Goal: Navigation & Orientation: Find specific page/section

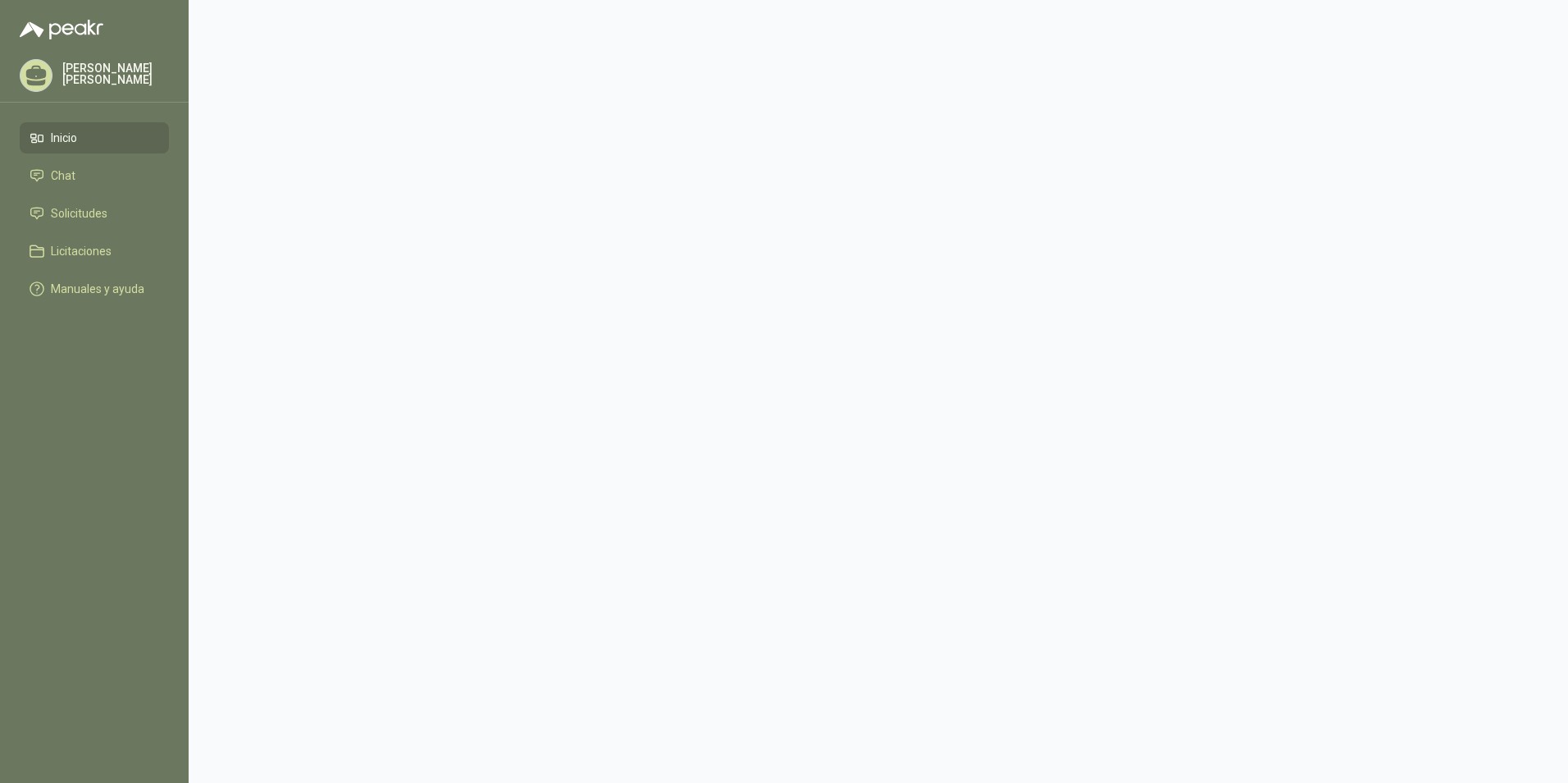
click at [65, 135] on span "Inicio" at bounding box center [64, 138] width 26 height 18
click at [59, 141] on span "Inicio" at bounding box center [64, 138] width 26 height 18
click at [51, 137] on span "Inicio" at bounding box center [64, 138] width 26 height 18
click at [501, 306] on main at bounding box center [878, 392] width 1380 height 783
click at [66, 248] on span "Licitaciones" at bounding box center [81, 250] width 60 height 18
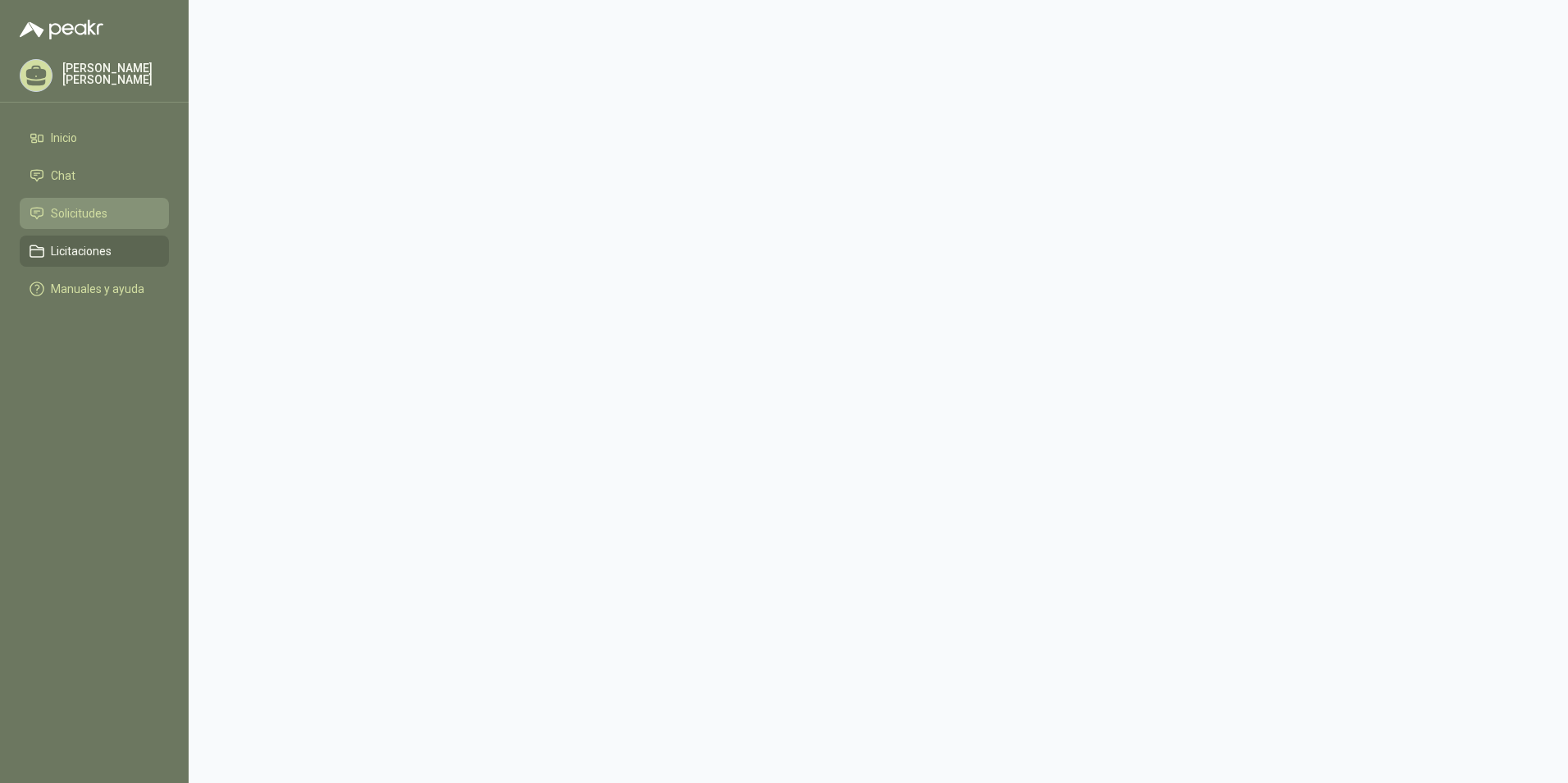
click at [72, 215] on span "Solicitudes" at bounding box center [79, 213] width 57 height 18
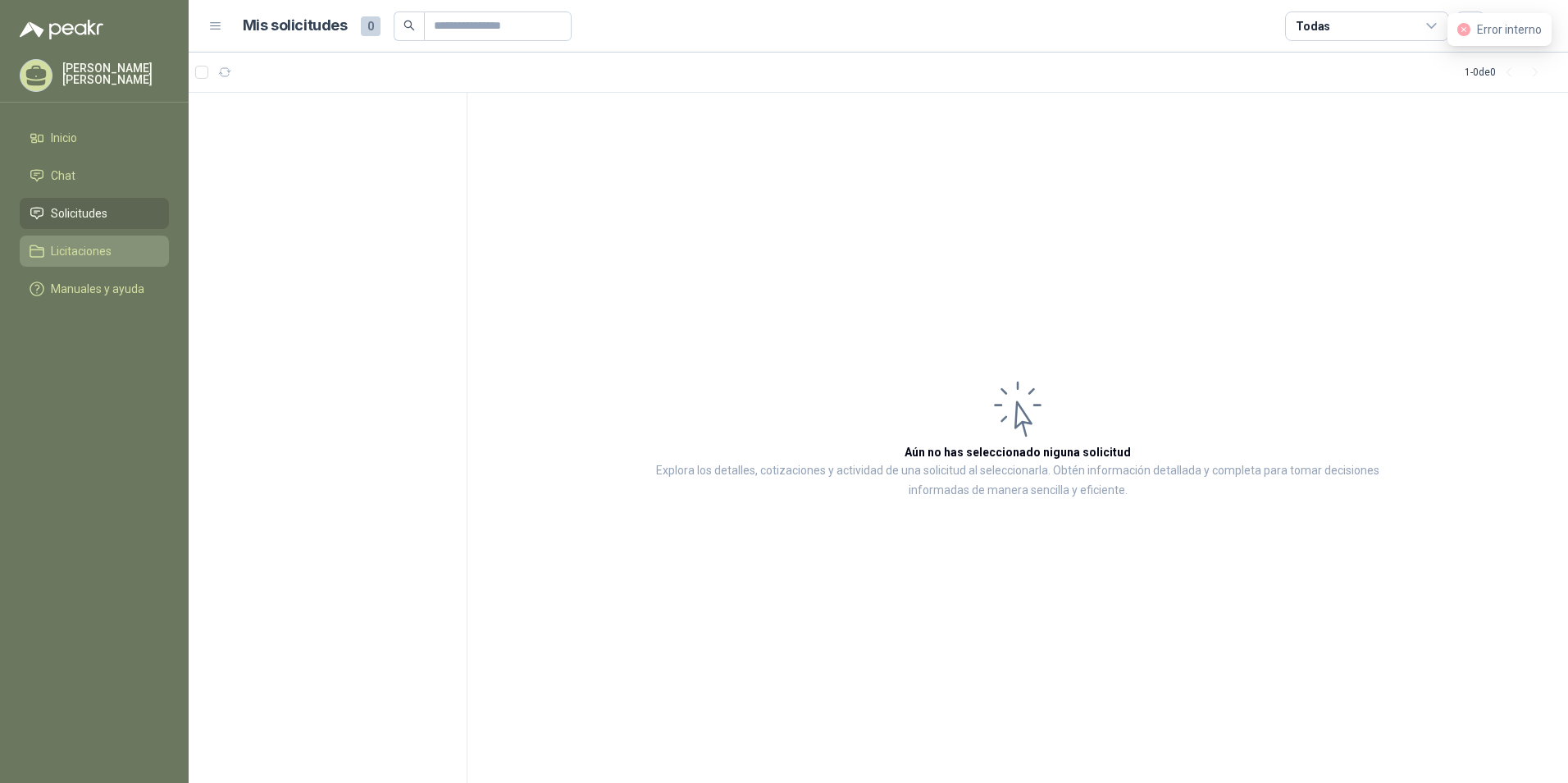
click at [77, 243] on span "Licitaciones" at bounding box center [81, 250] width 60 height 18
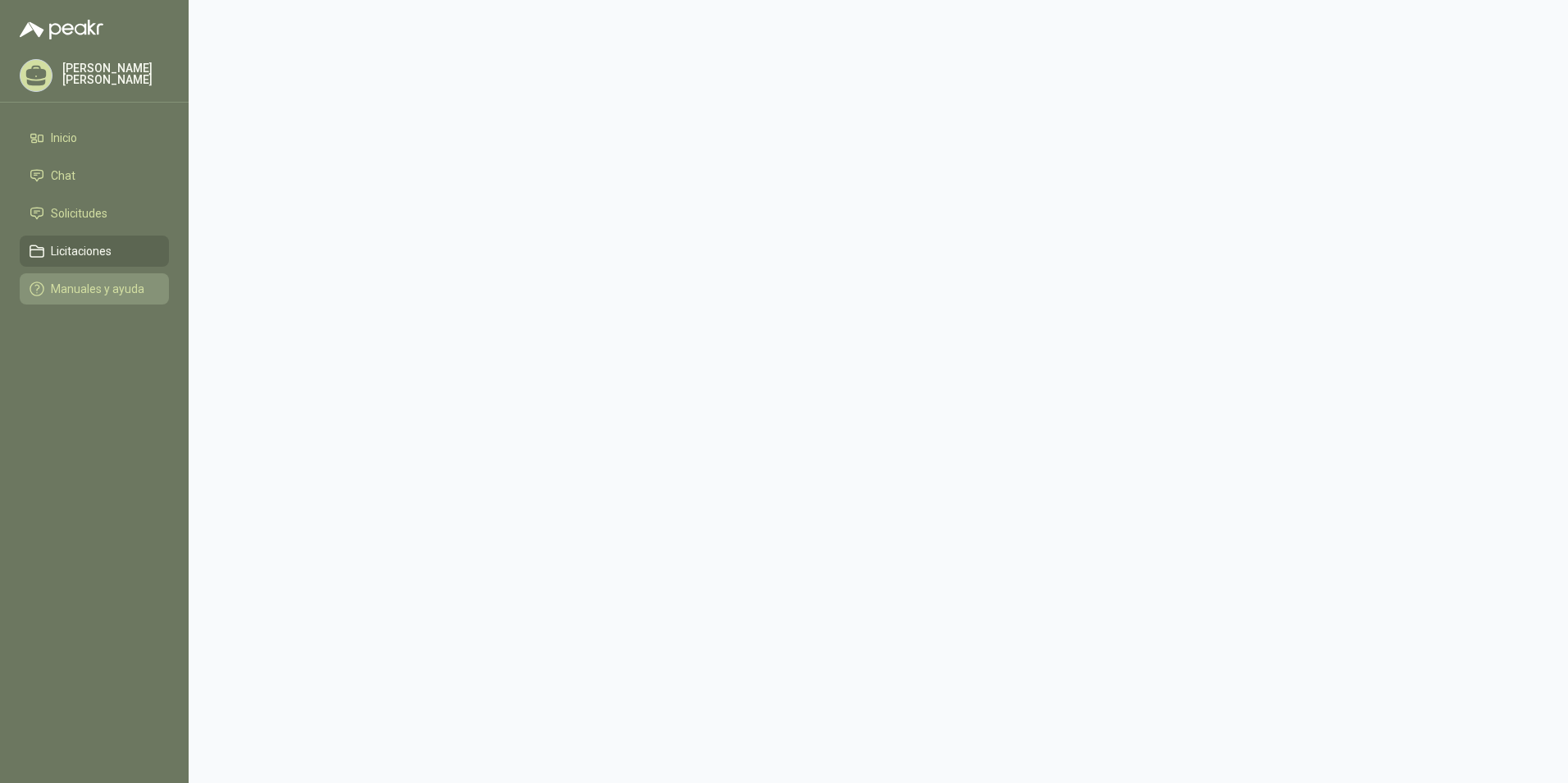
click at [53, 286] on span "Manuales y ayuda" at bounding box center [97, 288] width 94 height 18
click at [211, 27] on icon at bounding box center [215, 26] width 15 height 15
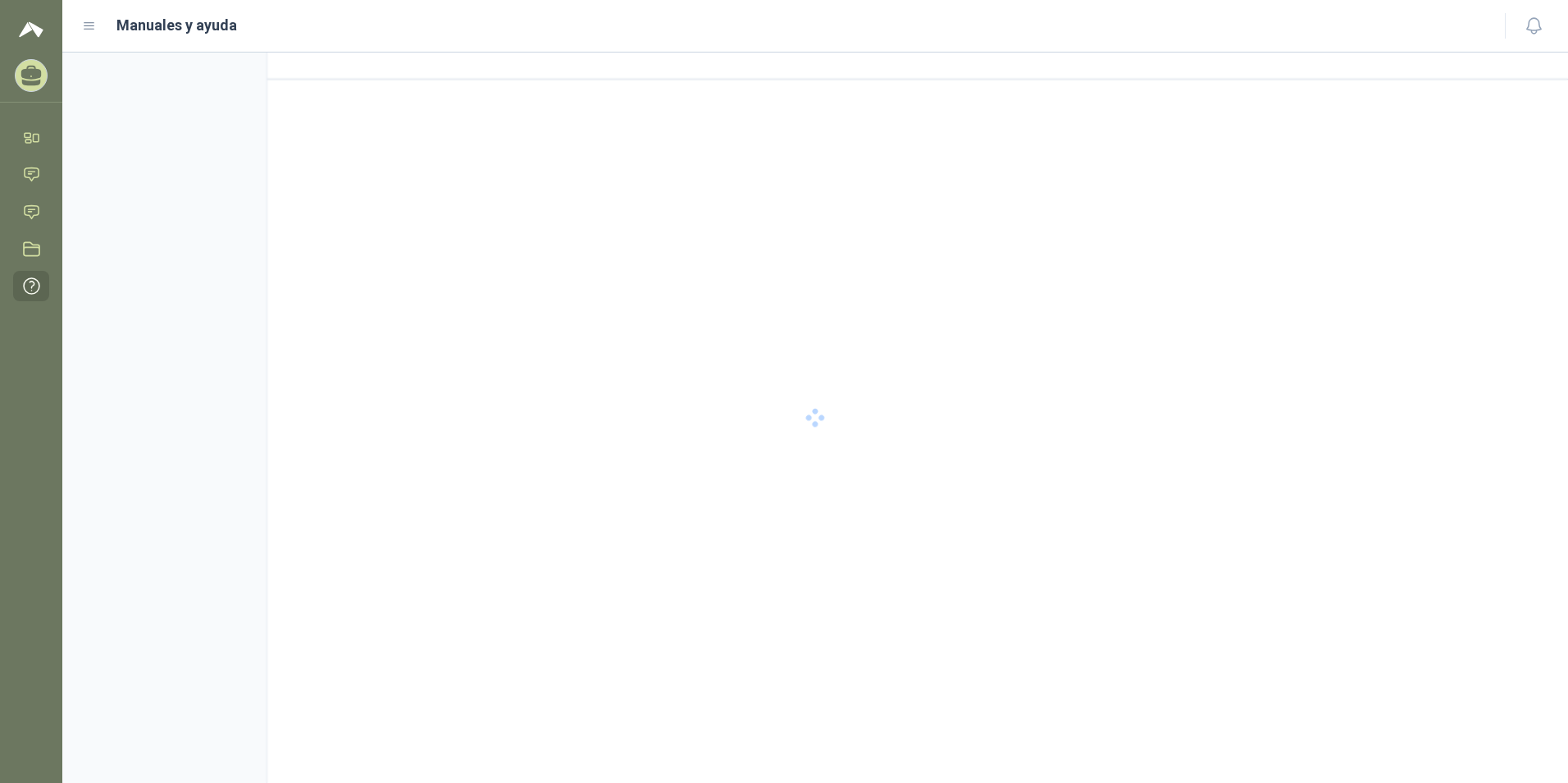
click at [30, 80] on icon at bounding box center [32, 75] width 25 height 25
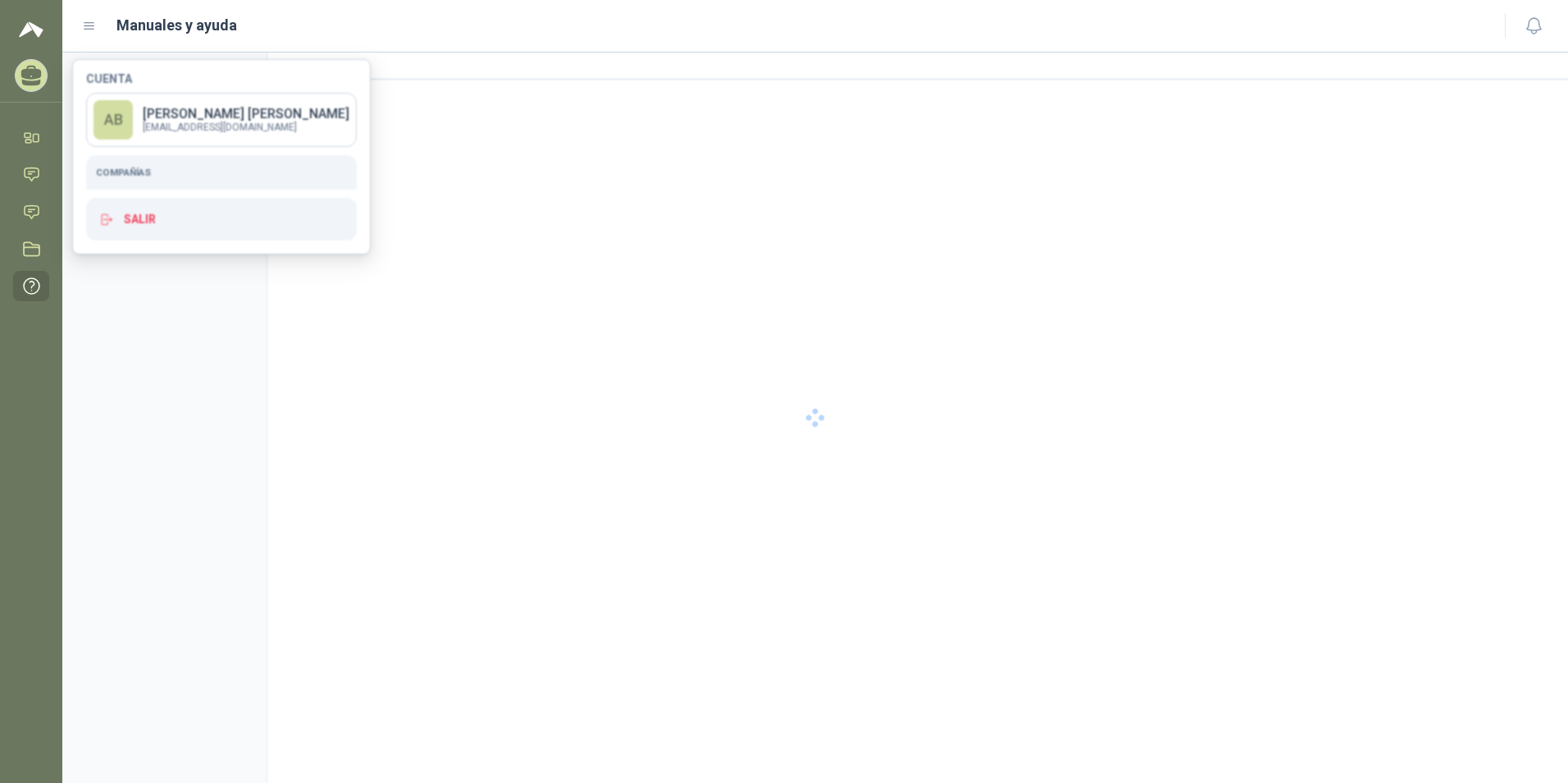
click at [207, 128] on div at bounding box center [815, 418] width 1506 height 730
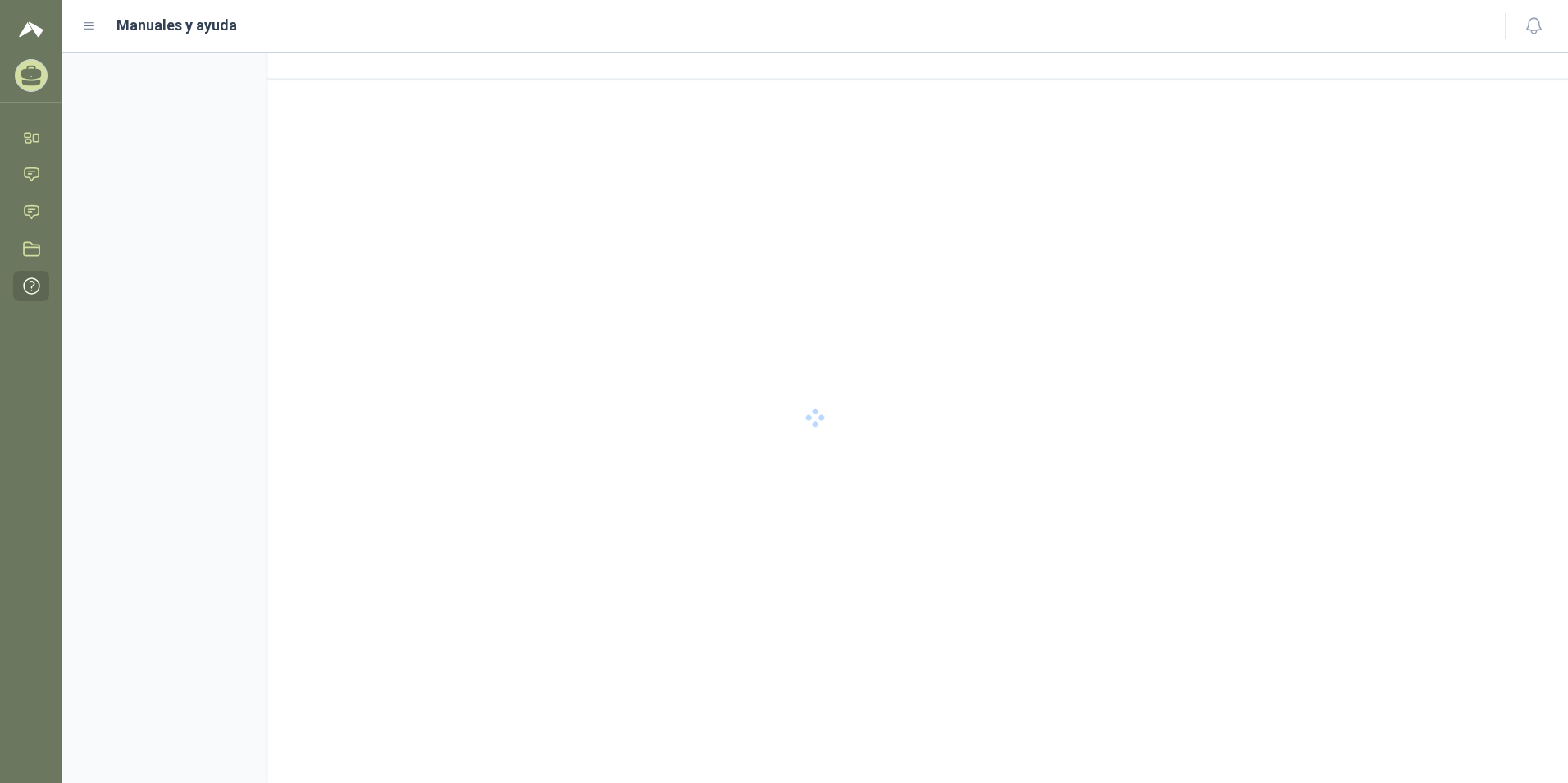
click at [29, 73] on icon at bounding box center [31, 73] width 20 height 14
click at [105, 222] on div at bounding box center [815, 418] width 1506 height 730
click at [31, 32] on img at bounding box center [32, 29] width 25 height 19
click at [88, 23] on icon at bounding box center [89, 26] width 15 height 15
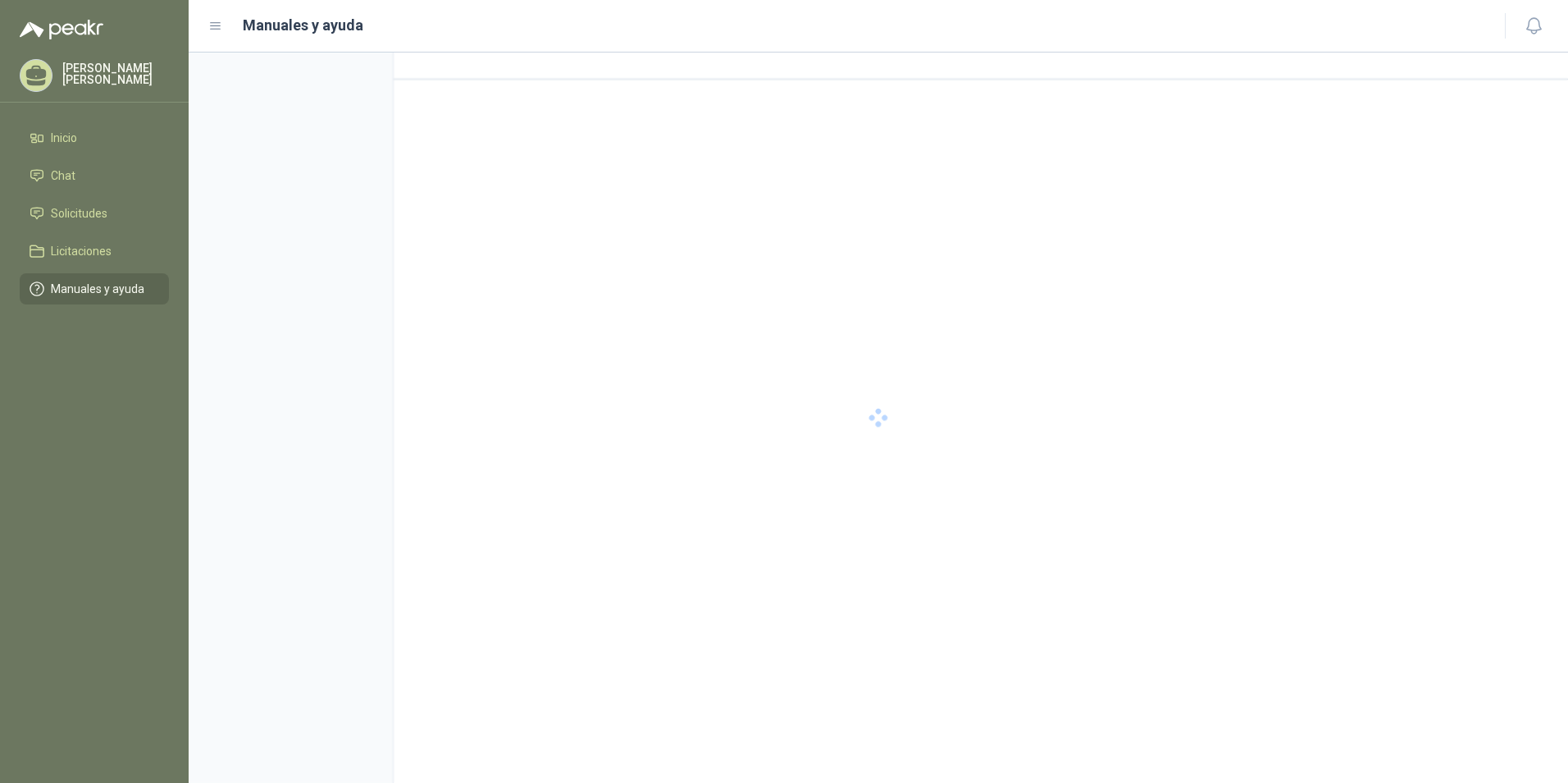
click at [120, 72] on p "[PERSON_NAME]" at bounding box center [116, 74] width 107 height 23
click at [301, 122] on div at bounding box center [878, 418] width 1380 height 730
click at [306, 23] on h1 "Manuales y ayuda" at bounding box center [303, 25] width 121 height 23
click at [96, 68] on p "[PERSON_NAME]" at bounding box center [116, 74] width 107 height 23
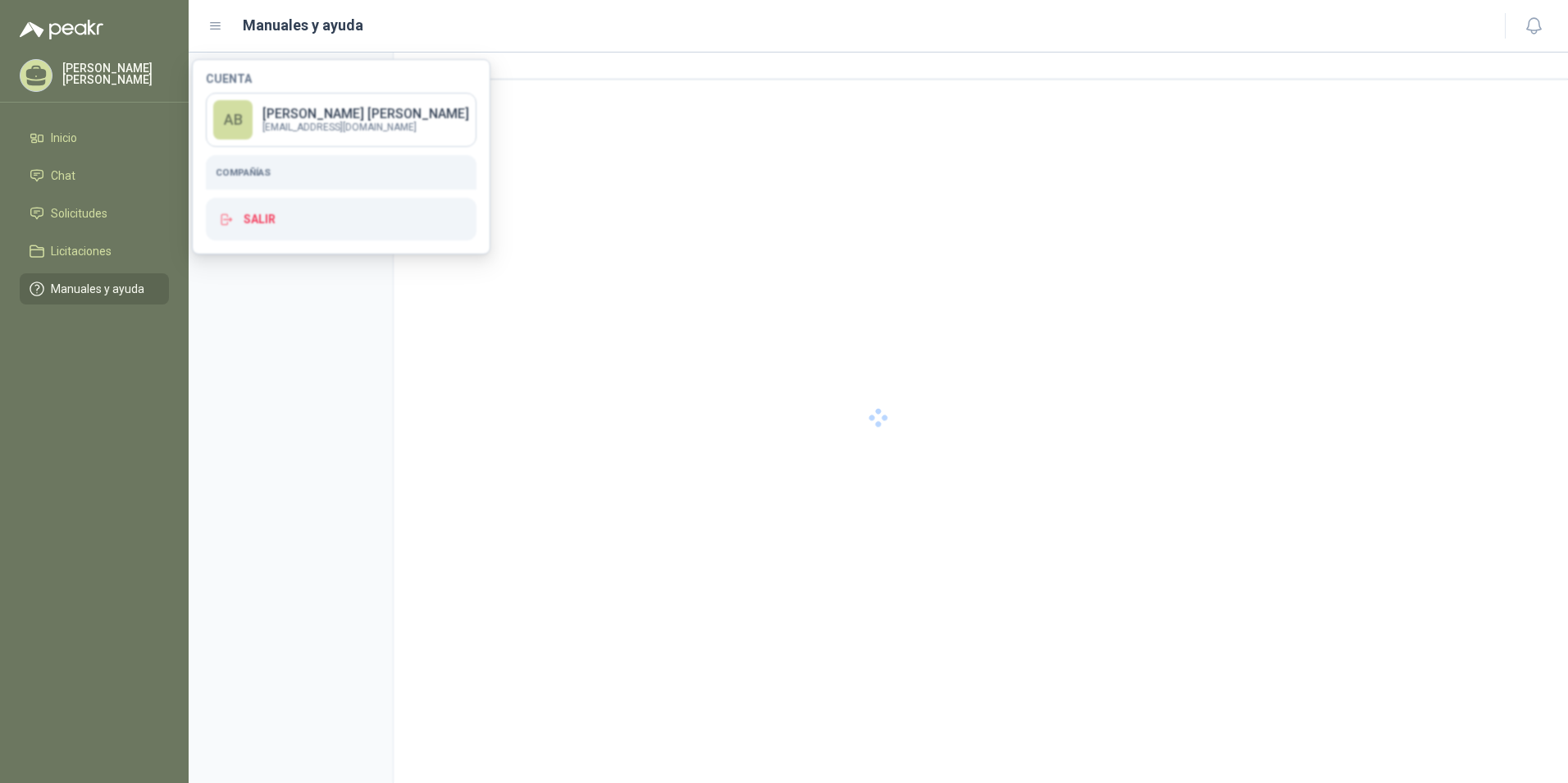
click at [252, 220] on div at bounding box center [878, 418] width 1380 height 730
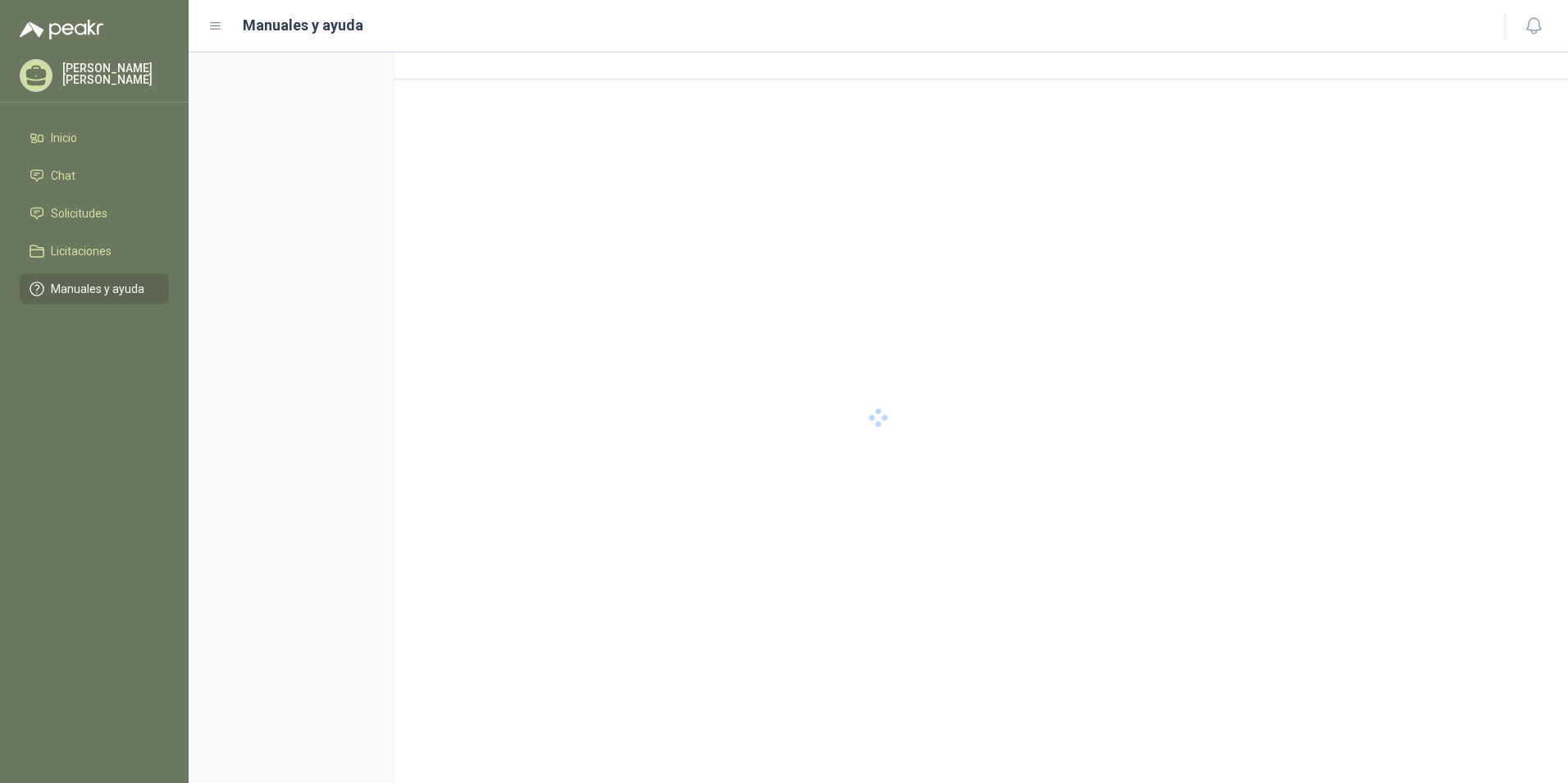
click at [88, 70] on p "[PERSON_NAME]" at bounding box center [116, 74] width 107 height 23
click at [250, 176] on div at bounding box center [878, 418] width 1380 height 730
click at [261, 29] on h1 "Manuales y ayuda" at bounding box center [303, 25] width 121 height 23
click at [212, 25] on icon at bounding box center [215, 25] width 10 height 6
